Goal: Find specific page/section: Find specific page/section

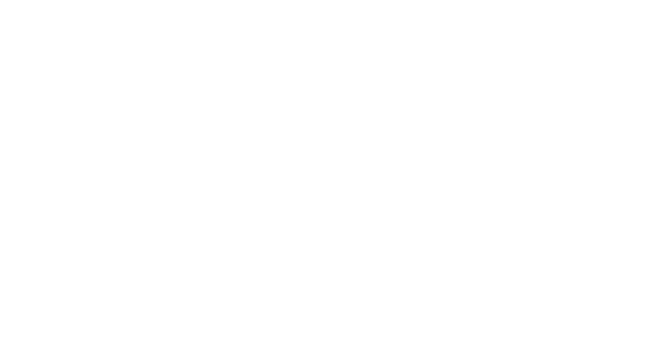
select select "Song"
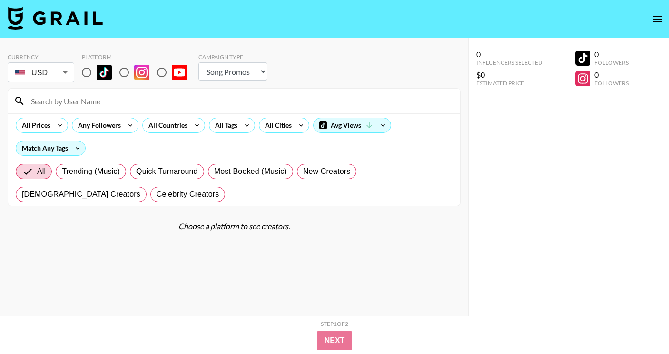
click at [88, 68] on input "radio" at bounding box center [87, 72] width 20 height 20
radio input "true"
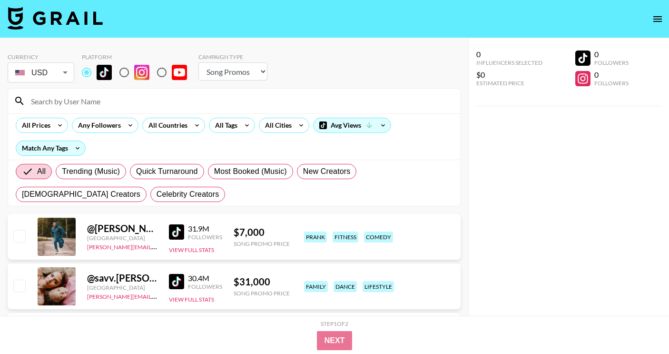
click at [96, 91] on div at bounding box center [234, 101] width 452 height 25
click at [98, 97] on input at bounding box center [239, 100] width 429 height 15
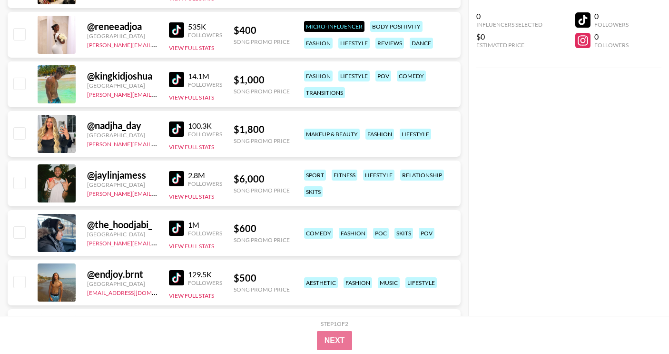
scroll to position [713, 0]
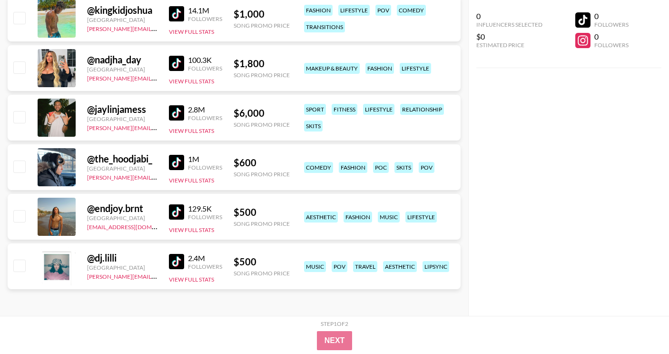
type input "dj"
click at [106, 259] on div "@ dj.lilli" at bounding box center [122, 258] width 70 height 12
click at [179, 263] on img at bounding box center [176, 261] width 15 height 15
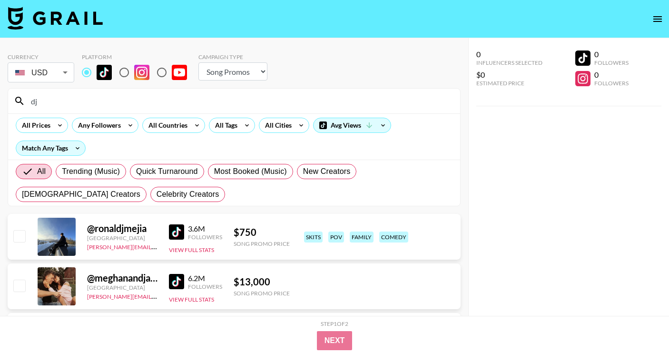
scroll to position [219, 0]
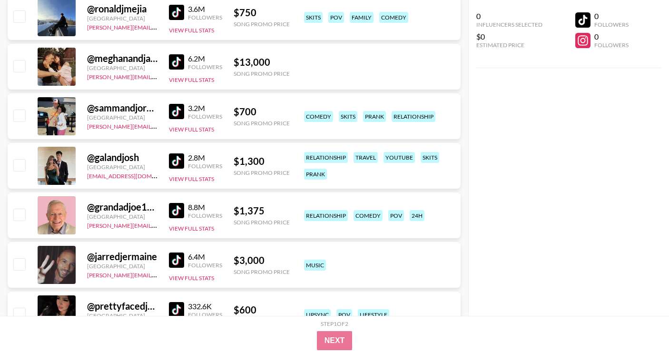
click at [181, 61] on img at bounding box center [176, 61] width 15 height 15
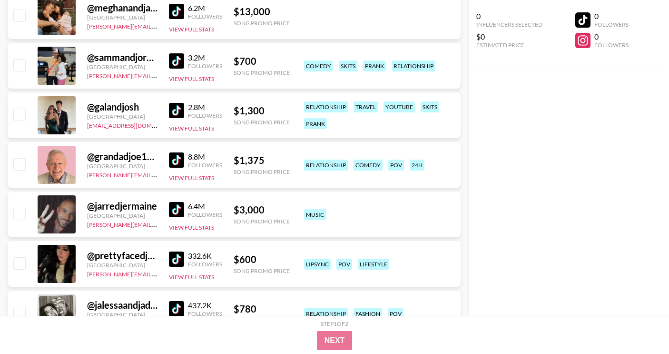
scroll to position [297, 0]
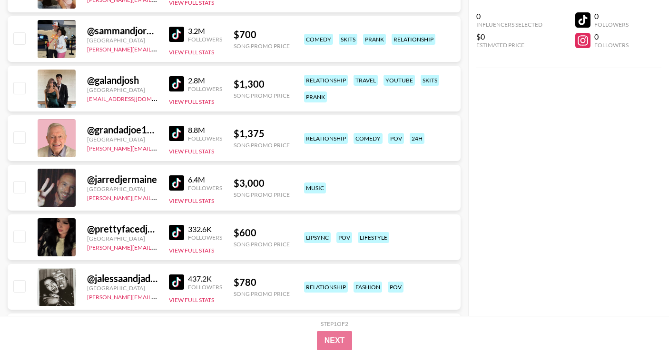
click at [176, 230] on img at bounding box center [176, 232] width 15 height 15
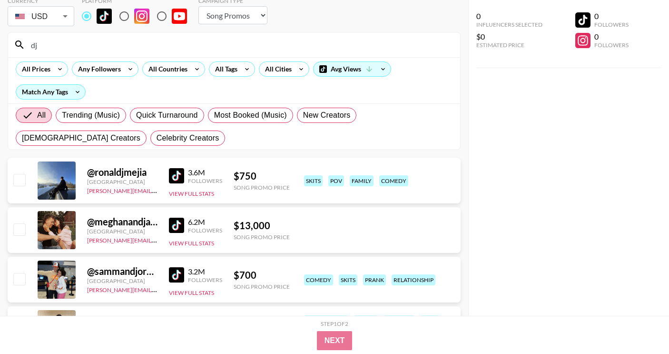
scroll to position [0, 0]
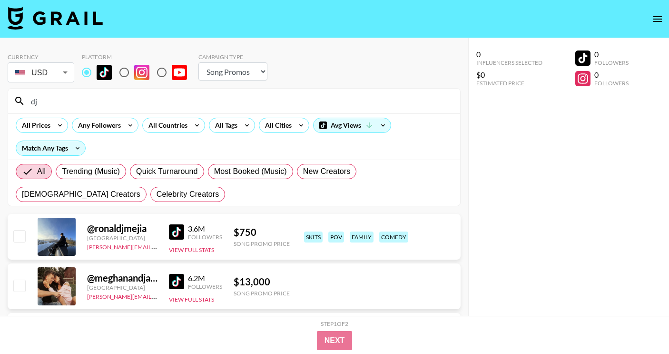
drag, startPoint x: 136, startPoint y: 102, endPoint x: -9, endPoint y: 102, distance: 144.7
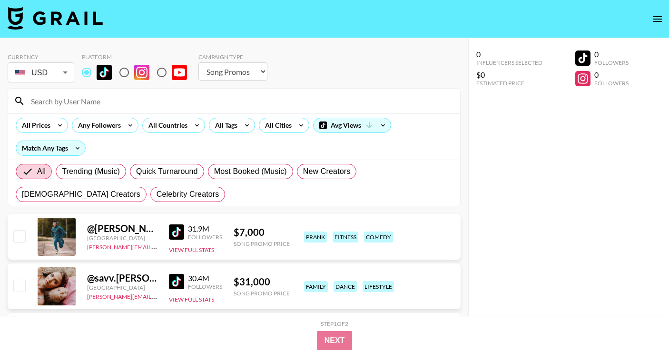
click at [92, 105] on input at bounding box center [239, 100] width 429 height 15
click at [61, 96] on input at bounding box center [239, 100] width 429 height 15
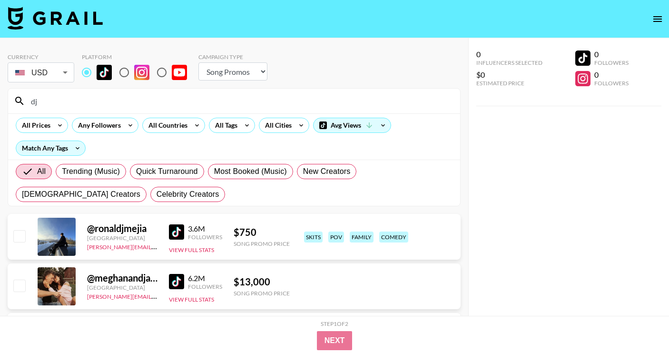
click at [136, 105] on input "dj" at bounding box center [239, 100] width 429 height 15
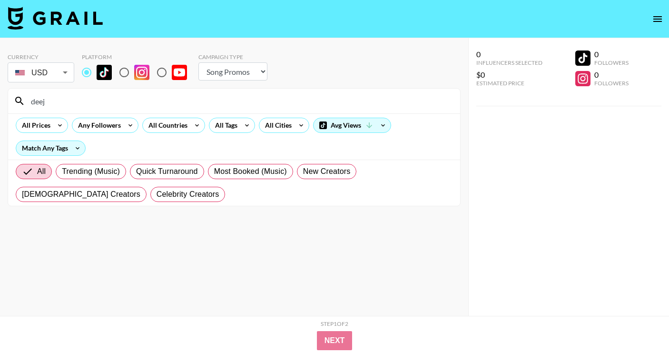
type input "deej"
